Goal: Task Accomplishment & Management: Use online tool/utility

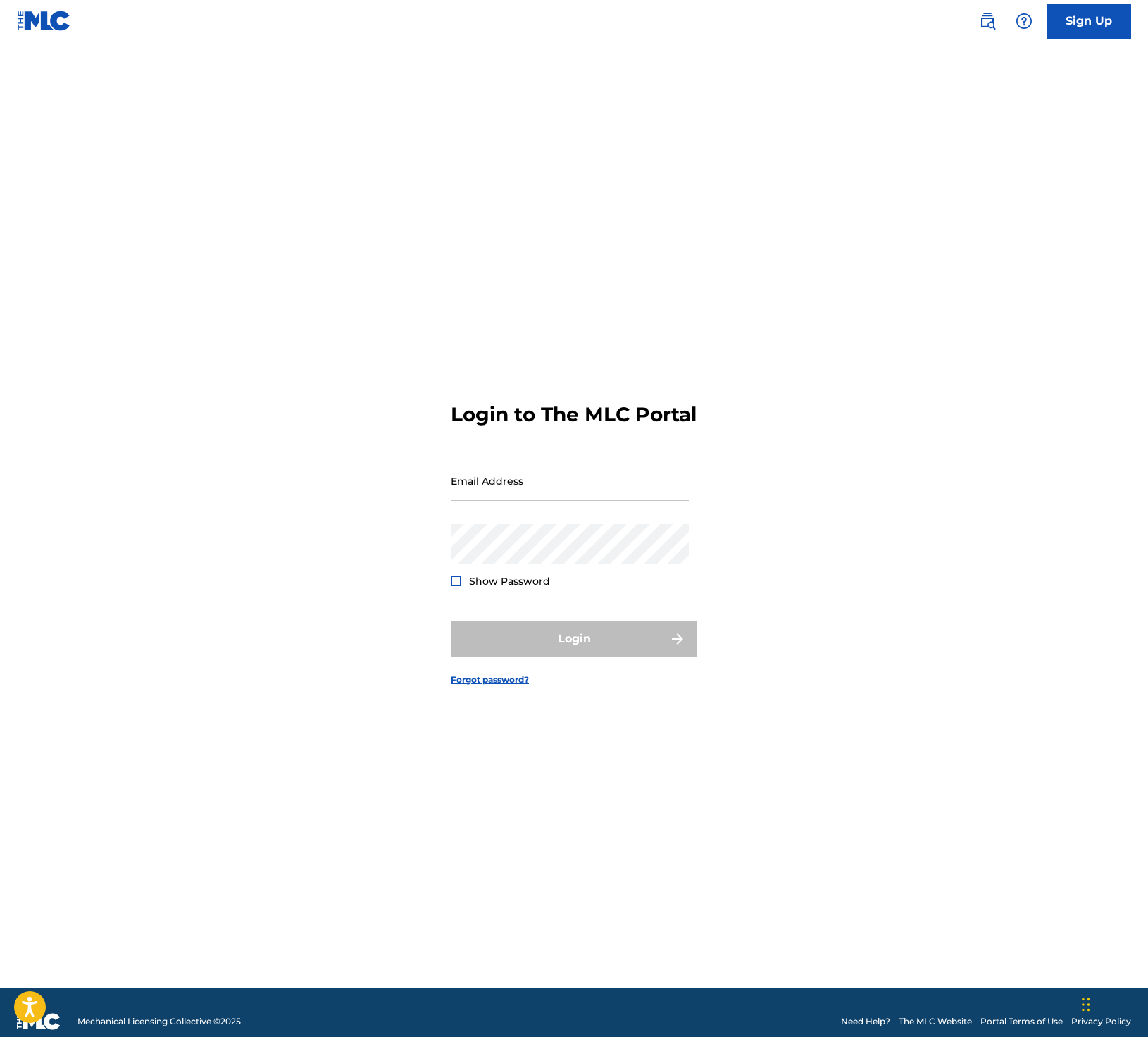
click at [592, 469] on form "Login to The MLC Portal Email Address Password Show Password Login Forgot passw…" at bounding box center [574, 532] width 247 height 910
click at [572, 497] on input "Email Address" at bounding box center [570, 481] width 238 height 40
type input "[EMAIL_ADDRESS][DOMAIN_NAME]"
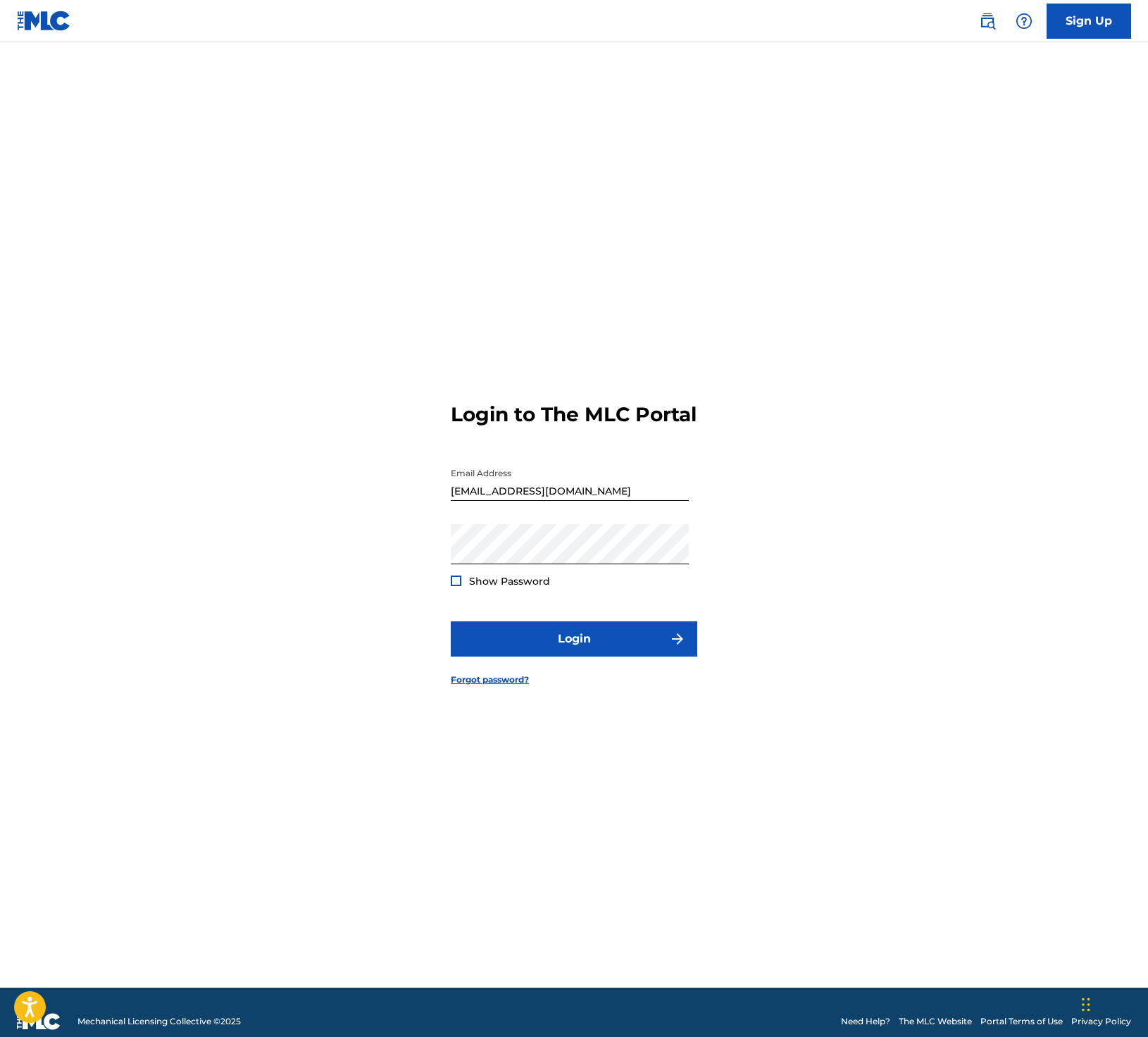
click at [580, 619] on form "Login to The MLC Portal Email Address shares@unitesync.com Password Show Passwo…" at bounding box center [574, 532] width 247 height 910
click at [578, 634] on button "Login" at bounding box center [574, 639] width 247 height 35
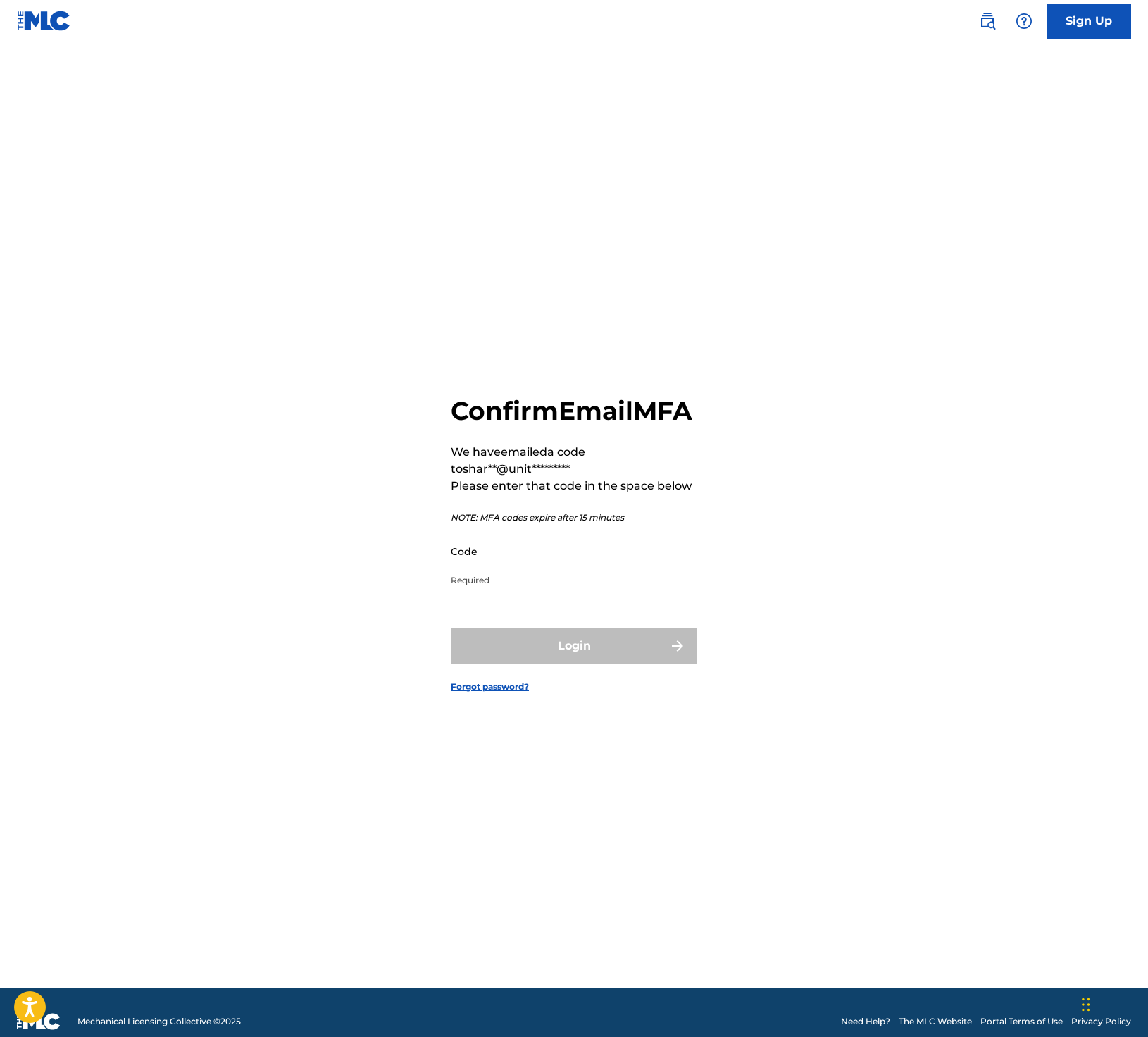
click at [491, 571] on input "Code" at bounding box center [570, 551] width 238 height 40
paste input "273484"
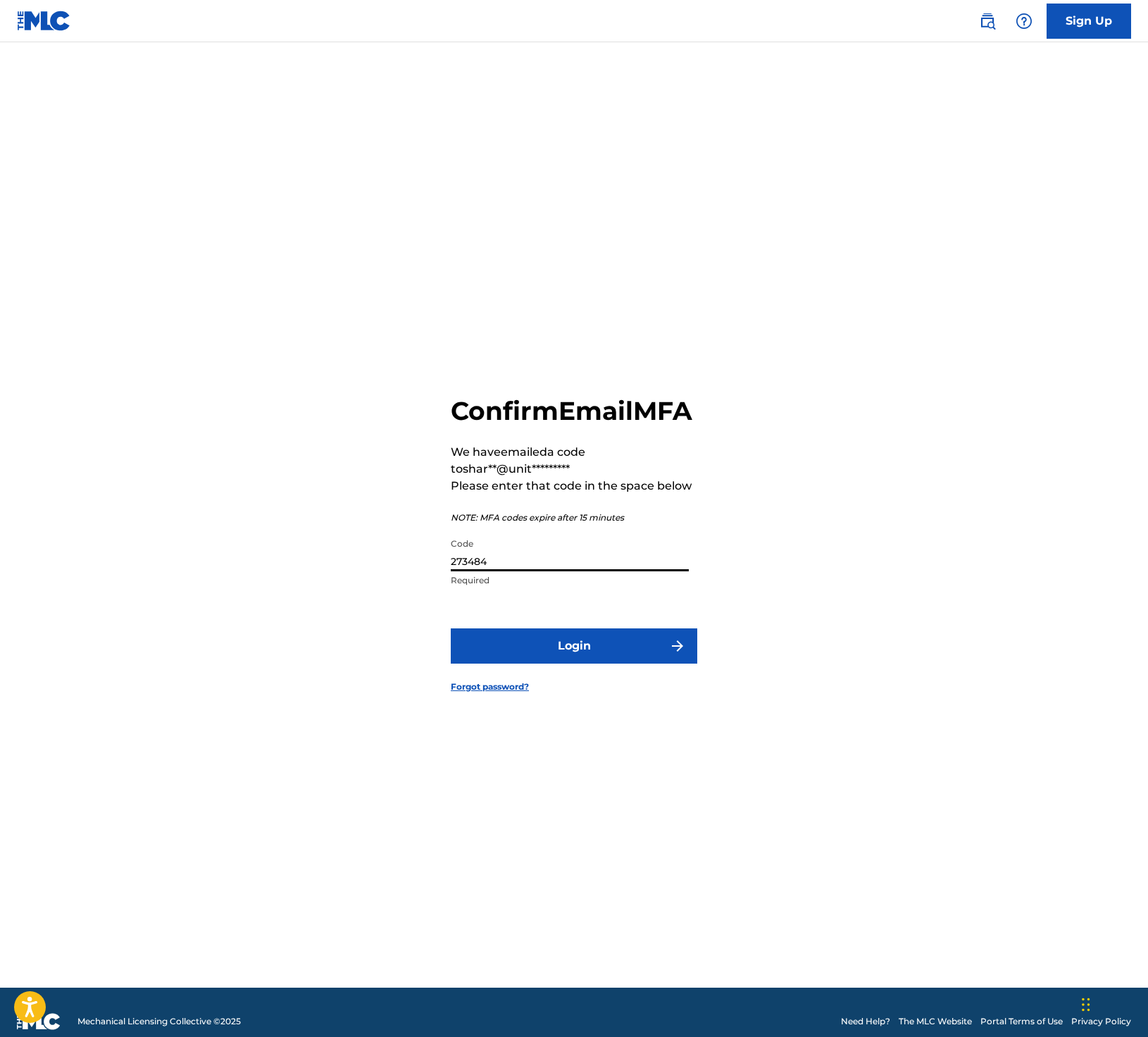
type input "273484"
drag, startPoint x: 658, startPoint y: 545, endPoint x: 658, endPoint y: 556, distance: 11.0
click at [658, 545] on div "Confirm Email MFA We have emailed a code to shar**@unit********* Please enter t…" at bounding box center [574, 495] width 247 height 199
click at [659, 637] on form "Confirm Email MFA We have emailed a code to shar**@unit********* Please enter t…" at bounding box center [574, 532] width 247 height 910
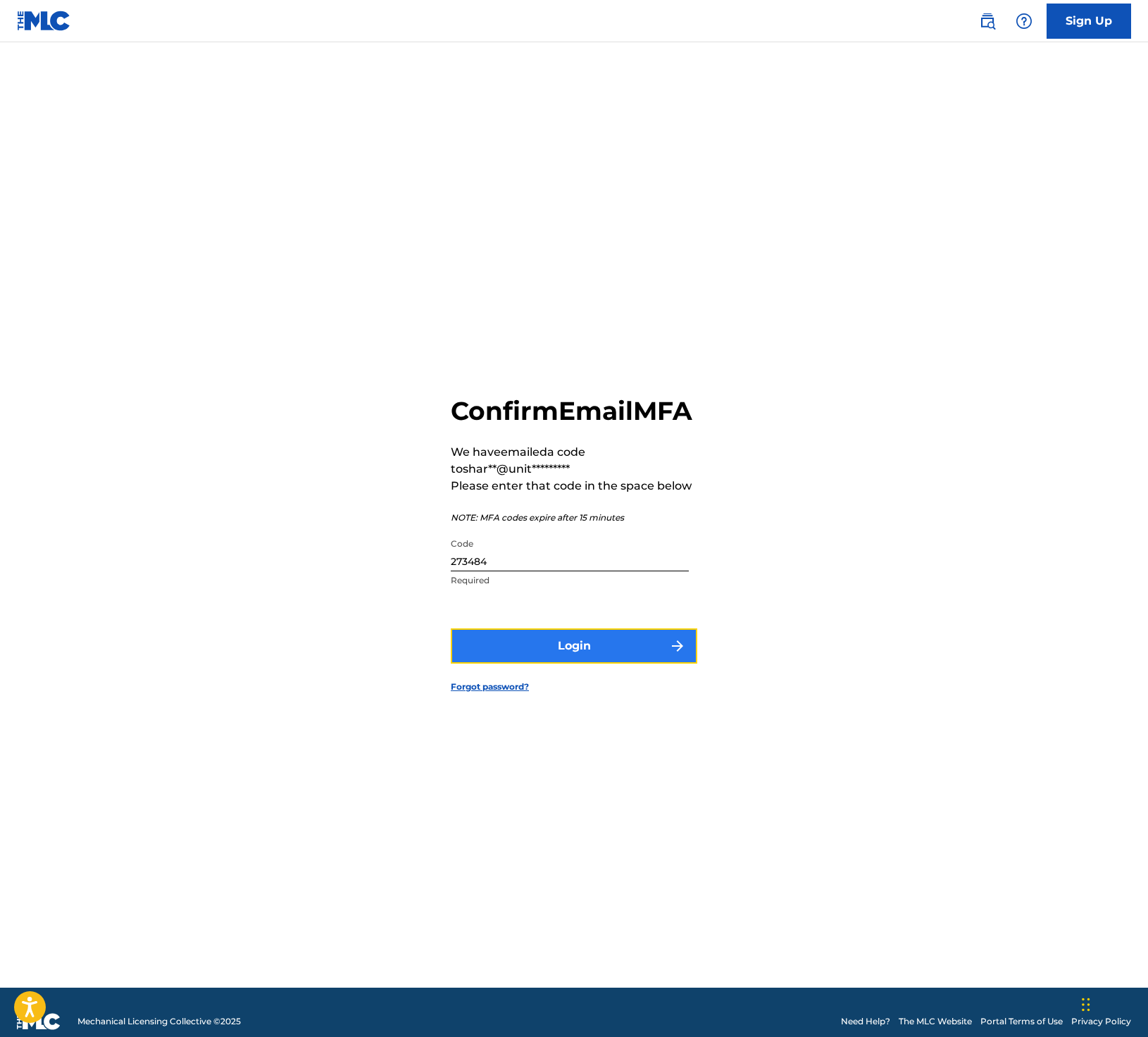
click at [650, 656] on button "Login" at bounding box center [574, 646] width 247 height 35
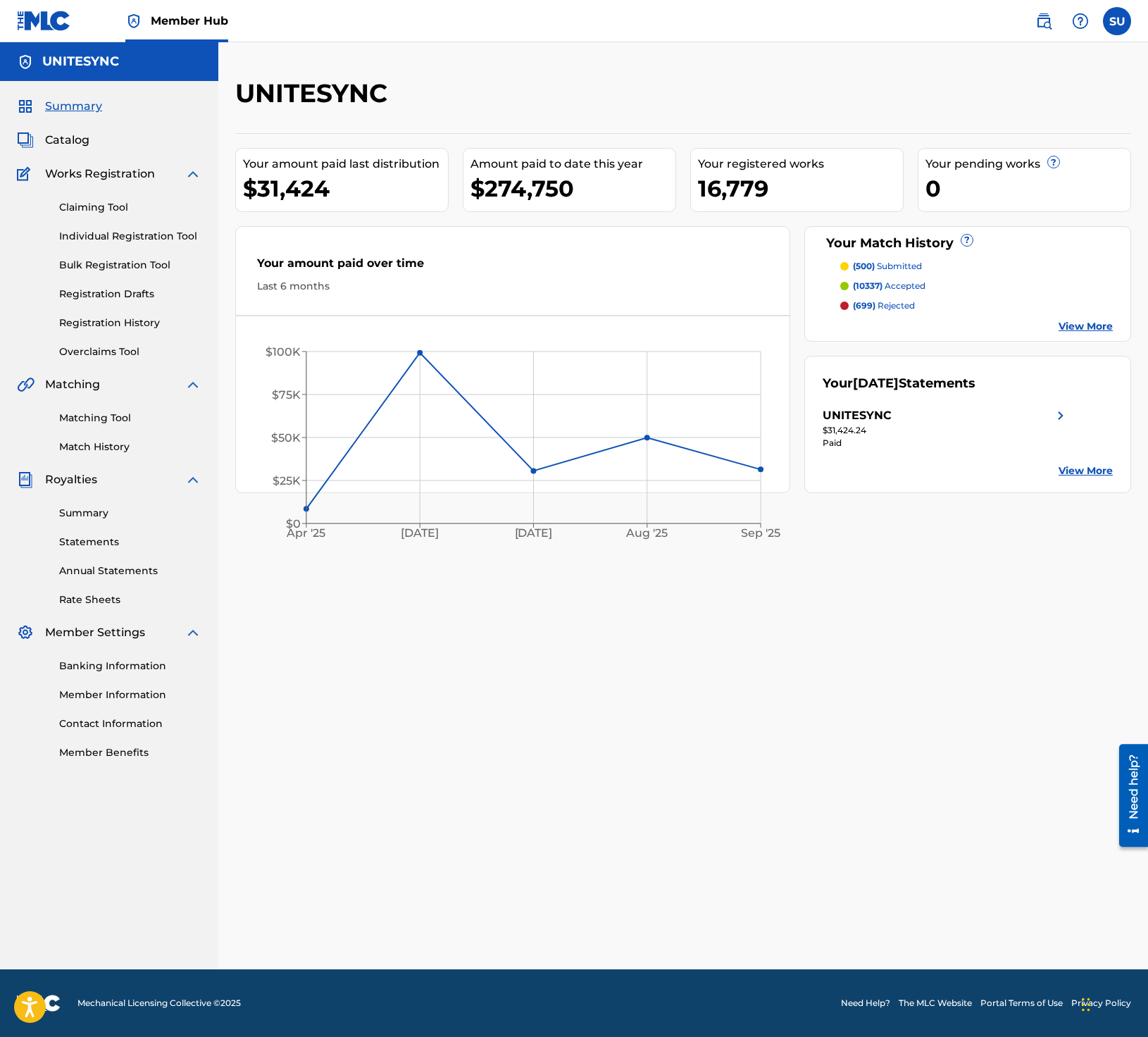
click at [81, 103] on span "Summary" at bounding box center [74, 106] width 57 height 17
click at [109, 347] on link "Overclaims Tool" at bounding box center [130, 351] width 142 height 15
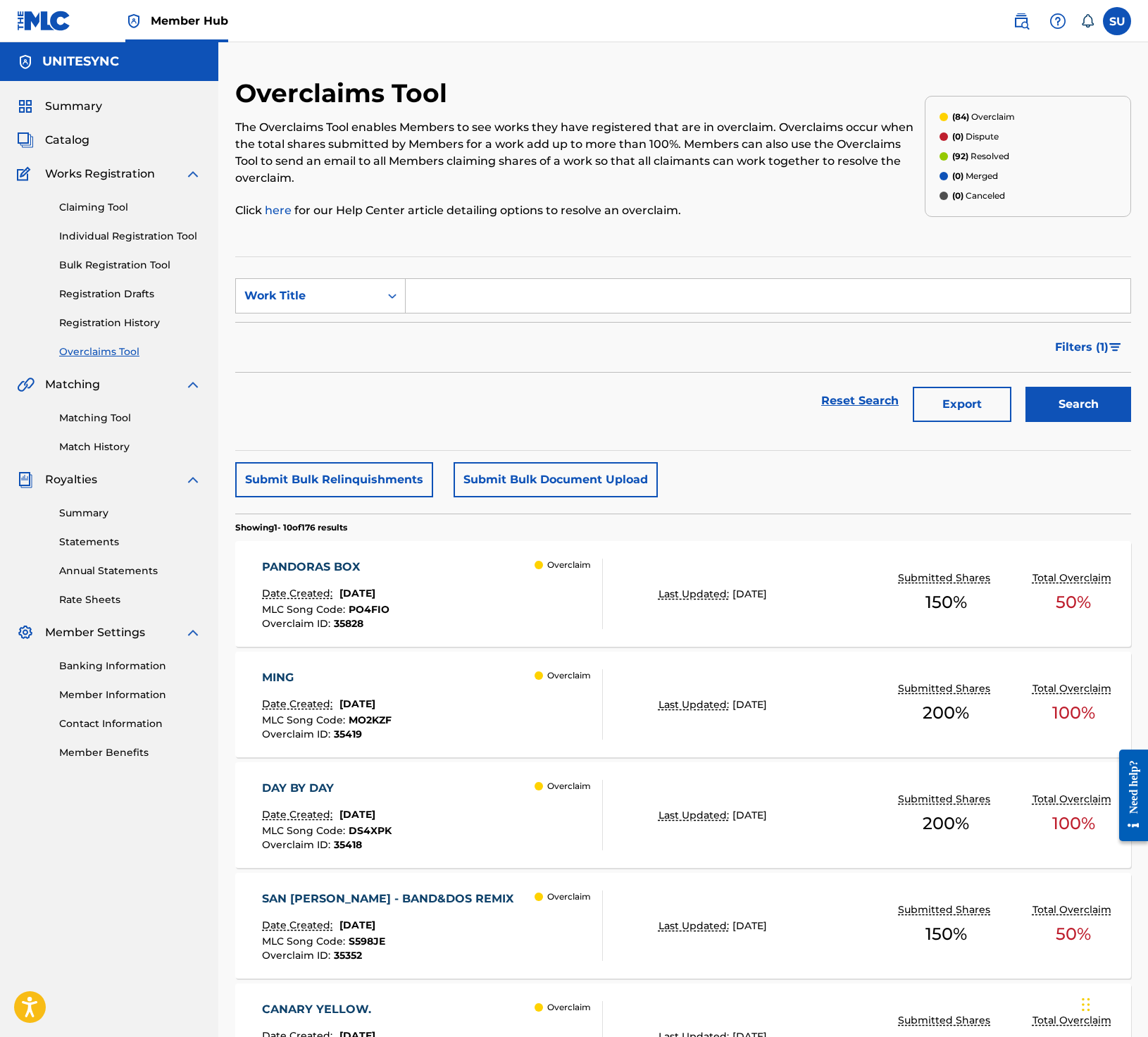
click at [964, 159] on span "(92)" at bounding box center [960, 156] width 16 height 11
